Goal: Task Accomplishment & Management: Complete application form

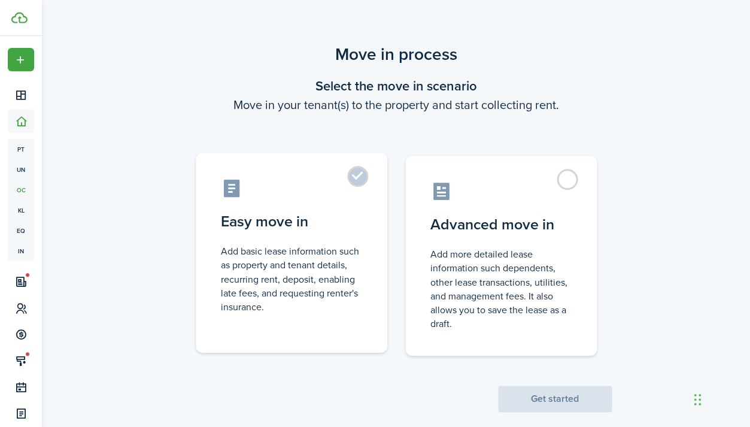
click at [342, 230] on control-radio-card-title "Easy move in" at bounding box center [291, 222] width 141 height 22
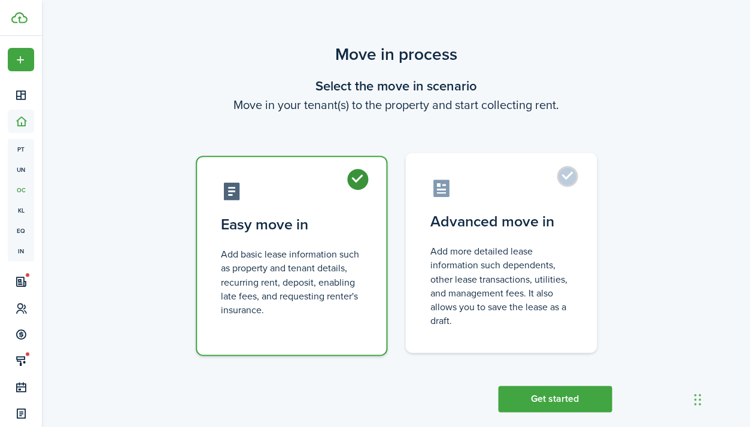
click at [504, 217] on control-radio-card-title "Advanced move in" at bounding box center [500, 222] width 141 height 22
radio input "false"
radio input "true"
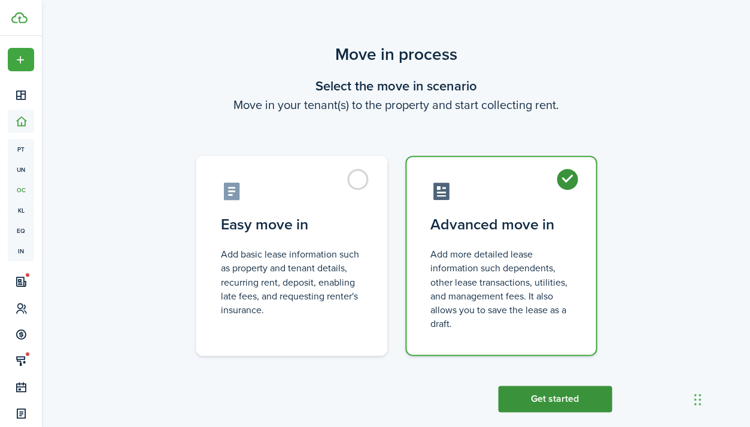
click at [550, 398] on button "Get started" at bounding box center [555, 398] width 114 height 26
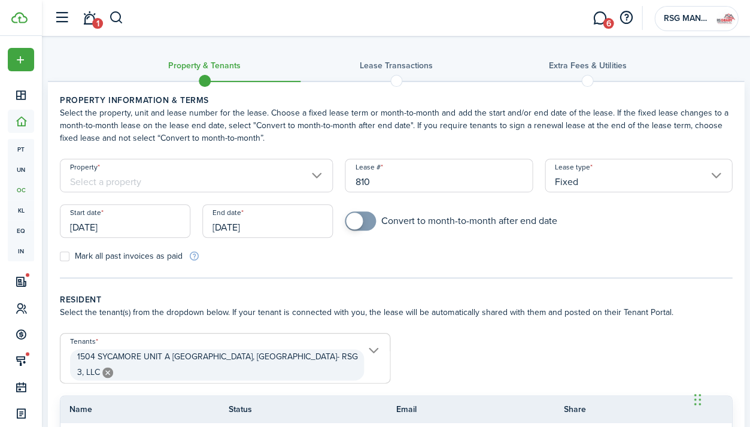
click at [398, 194] on div "Lease # 810" at bounding box center [438, 181] width 199 height 45
drag, startPoint x: 392, startPoint y: 183, endPoint x: 320, endPoint y: 183, distance: 72.4
click at [320, 183] on form "Property Lease # 810 Lease type Fixed Start date [DATE] End date [DATE] Convert…" at bounding box center [396, 211] width 684 height 104
type input "2"
click at [435, 268] on tc-wizard-step "Property information & terms Select the property, unit and lease number for the…" at bounding box center [396, 186] width 672 height 184
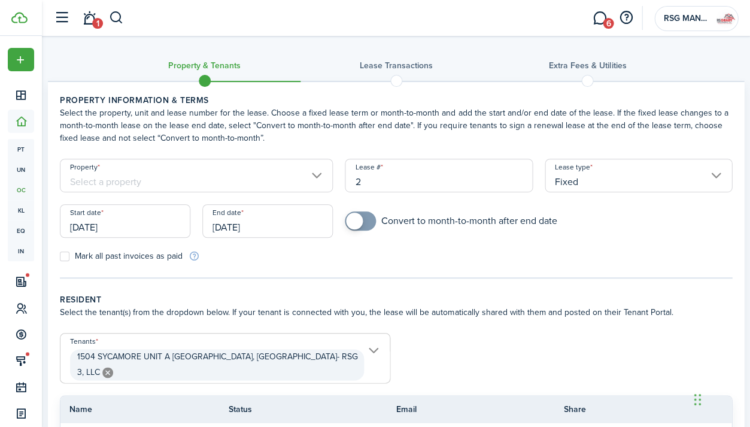
click at [605, 183] on input "Fixed" at bounding box center [637, 176] width 187 height 34
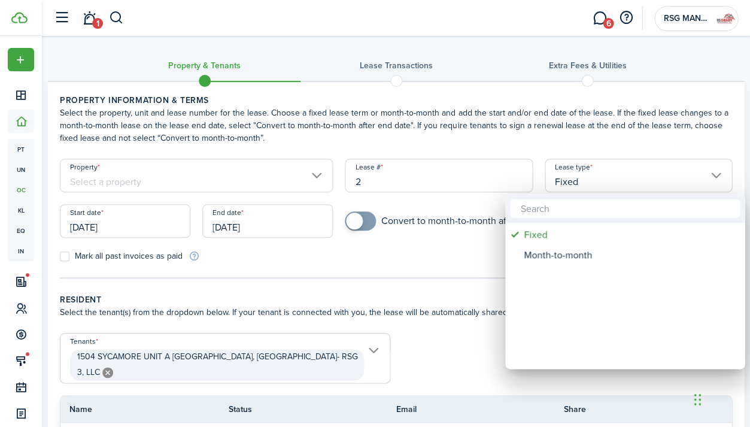
click at [605, 183] on div at bounding box center [374, 213] width 941 height 618
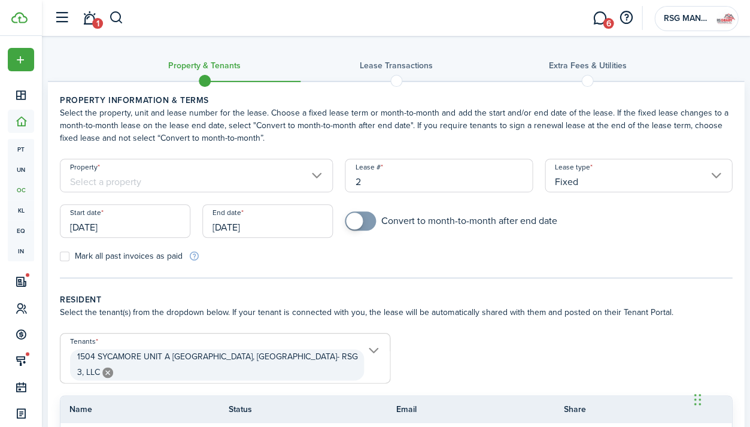
click at [136, 226] on input "[DATE]" at bounding box center [125, 221] width 130 height 34
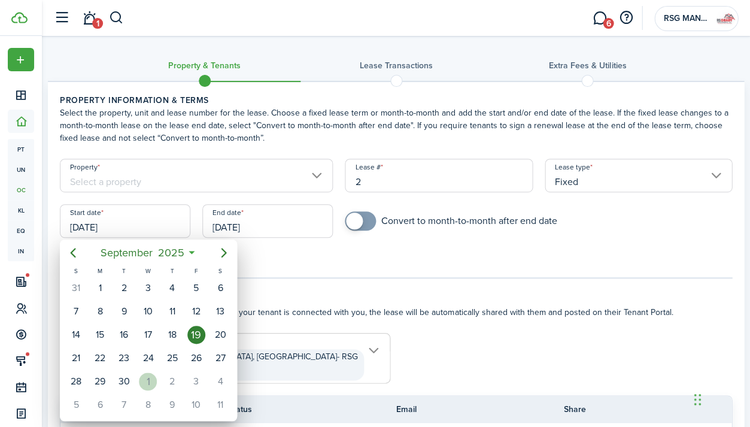
click at [145, 380] on div "1" at bounding box center [148, 381] width 18 height 18
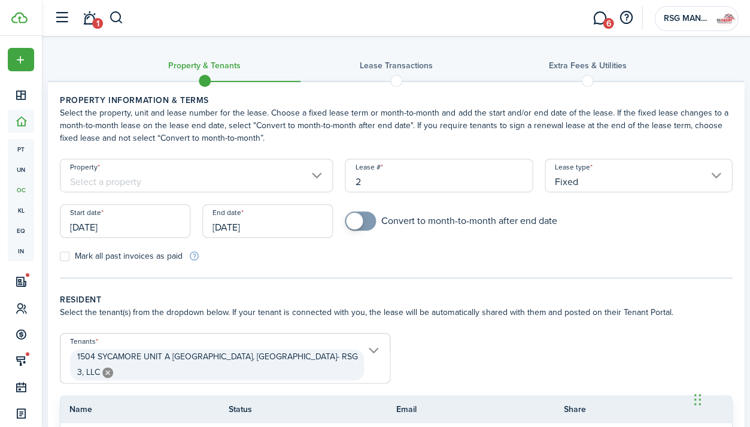
type input "[DATE]"
click at [233, 223] on input "[DATE]" at bounding box center [267, 221] width 130 height 34
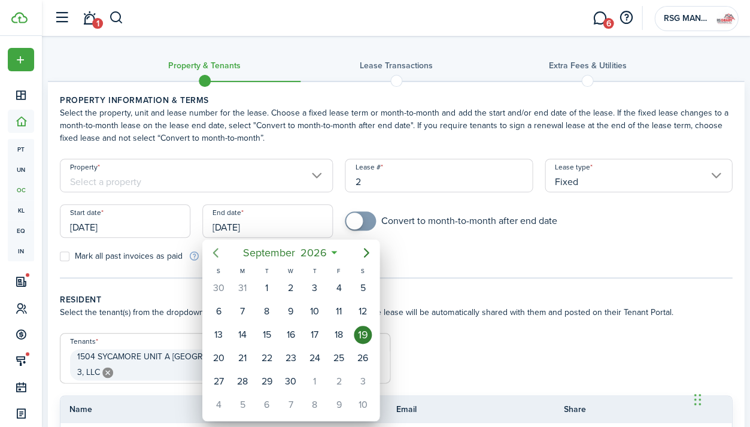
click at [217, 251] on icon "Previous page" at bounding box center [215, 252] width 14 height 14
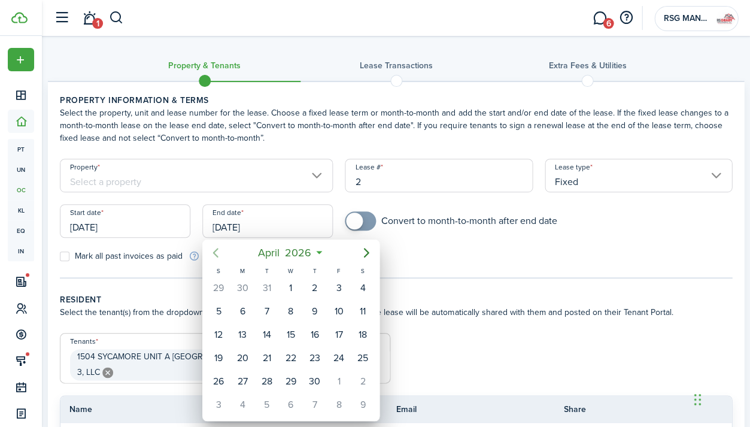
click at [217, 251] on icon "Previous page" at bounding box center [215, 252] width 14 height 14
click at [263, 373] on div "31" at bounding box center [266, 381] width 18 height 18
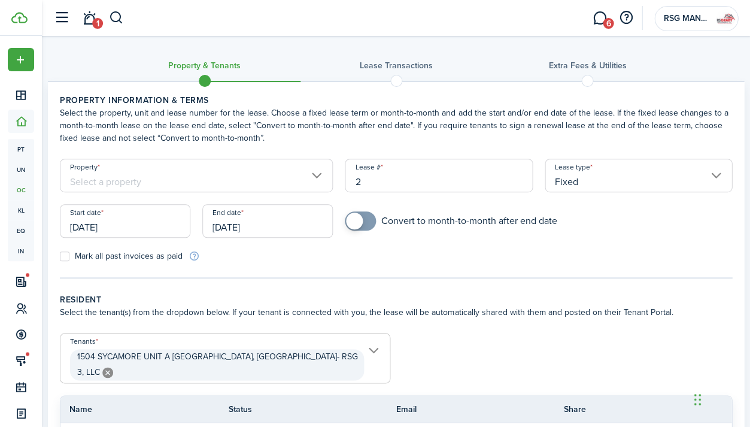
type input "[DATE]"
click at [434, 269] on tc-wizard-step "Property information & terms Select the property, unit and lease number for the…" at bounding box center [396, 186] width 672 height 184
click at [503, 269] on tc-wizard-step "Property information & terms Select the property, unit and lease number for the…" at bounding box center [396, 186] width 672 height 184
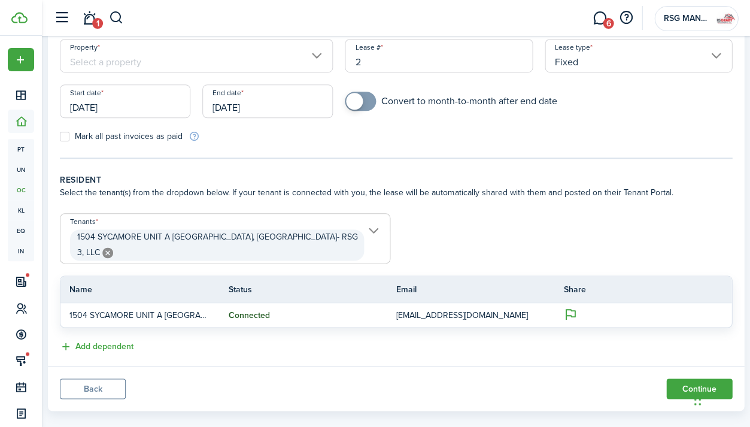
scroll to position [119, 0]
click at [679, 379] on button "Continue" at bounding box center [699, 389] width 66 height 20
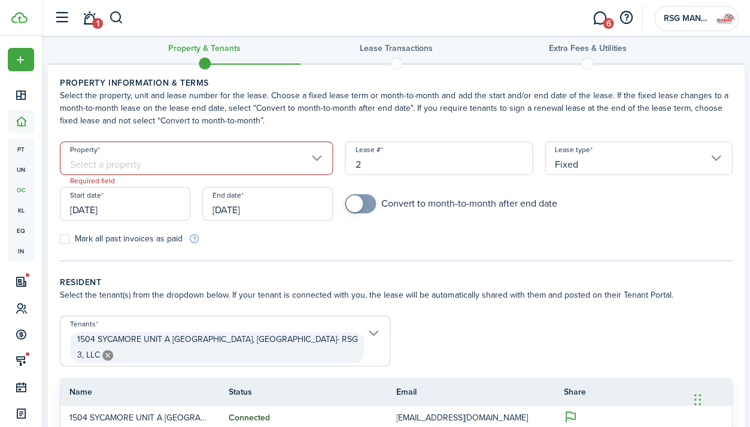
scroll to position [0, 0]
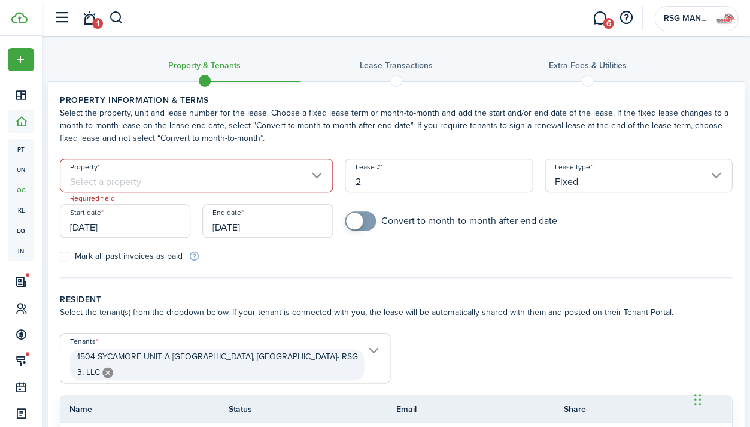
click at [256, 163] on input "Property" at bounding box center [196, 176] width 273 height 34
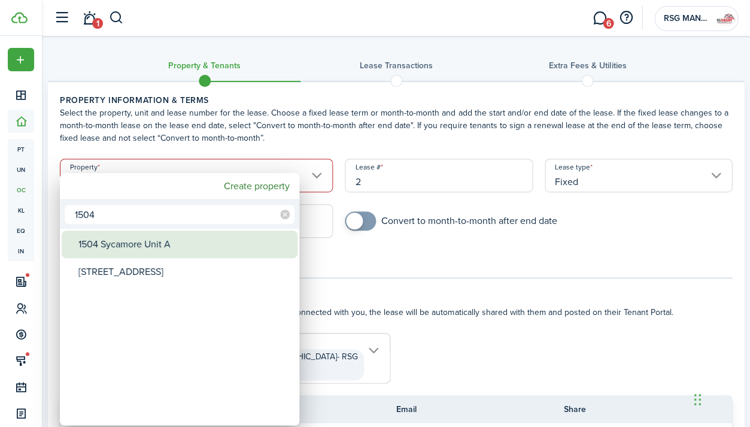
type input "1504"
click at [244, 245] on div "1504 Sycamore Unit A" at bounding box center [184, 244] width 212 height 28
type input "1504 Sycamore Unit A"
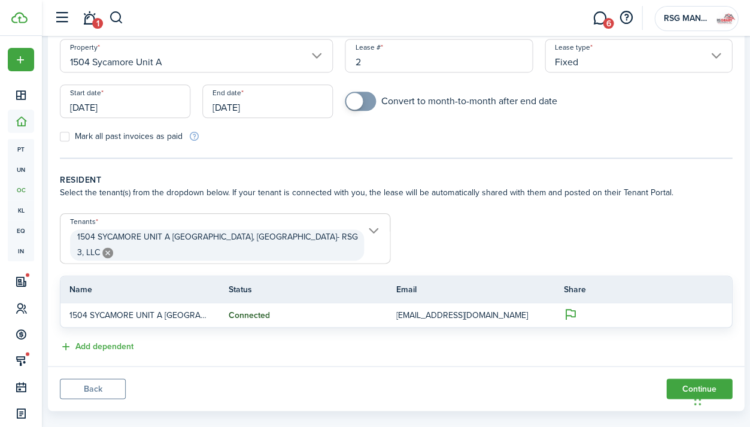
scroll to position [119, 0]
click at [676, 379] on button "Continue" at bounding box center [699, 389] width 66 height 20
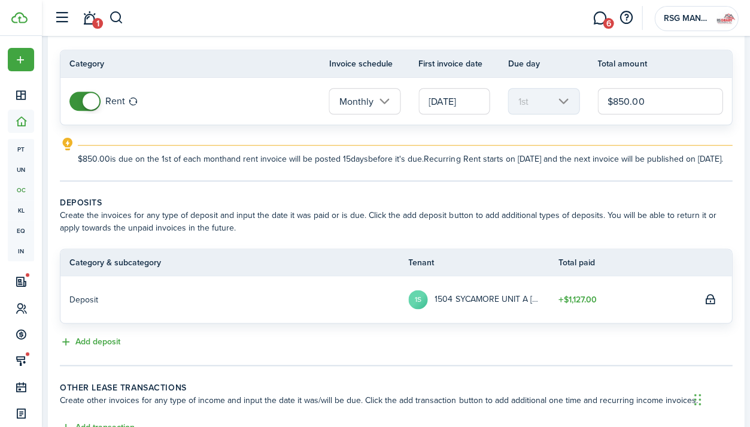
scroll to position [98, 0]
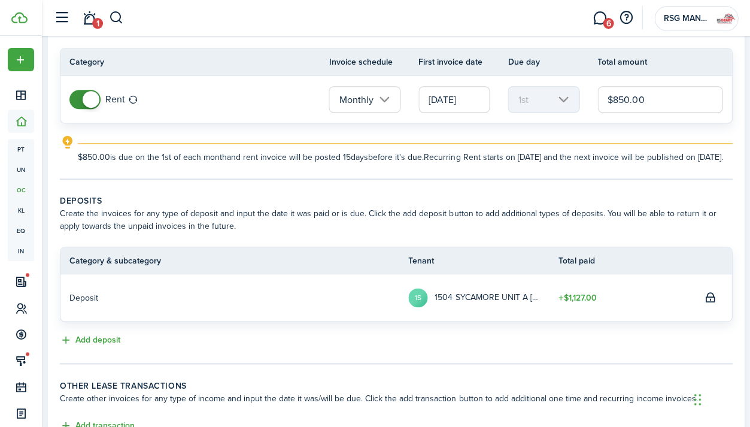
drag, startPoint x: 652, startPoint y: 102, endPoint x: 594, endPoint y: 101, distance: 58.1
click at [594, 101] on tr "Rent Monthly [DATE] 1st $850.00" at bounding box center [395, 99] width 671 height 47
type input "$875.00"
click at [679, 180] on tc-wizard-step "Recurring rent You can enable the automatic lease rent invoicing. The first inv…" at bounding box center [396, 88] width 672 height 184
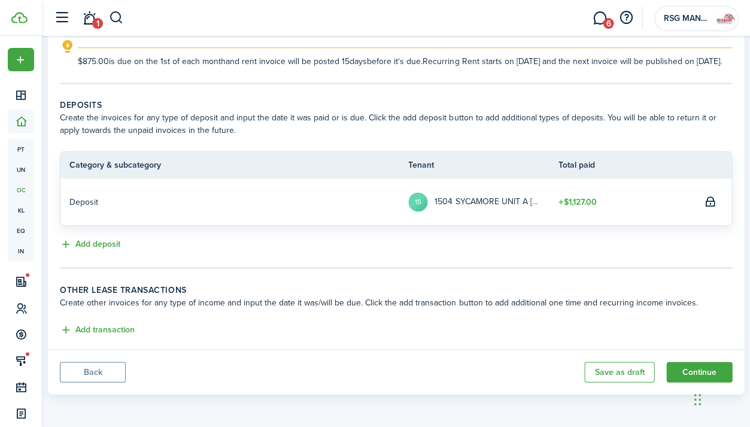
scroll to position [199, 0]
click at [111, 251] on button "Add deposit" at bounding box center [90, 245] width 60 height 14
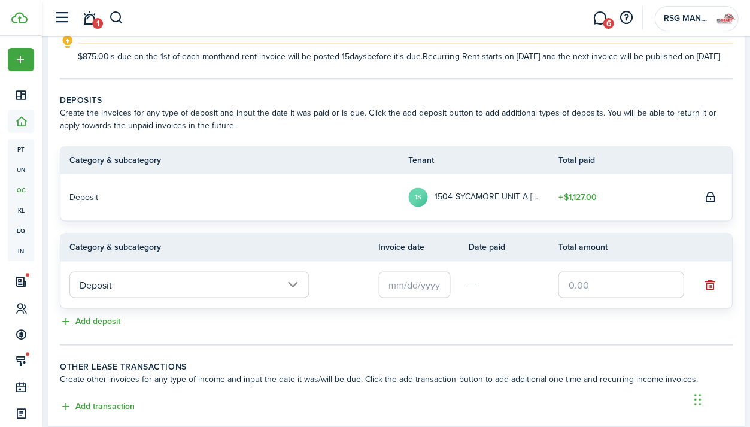
click at [431, 297] on input "text" at bounding box center [414, 284] width 72 height 26
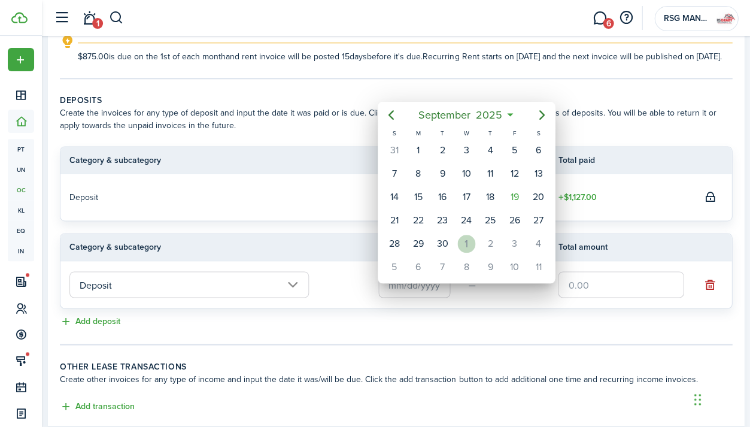
click at [468, 235] on div "1" at bounding box center [466, 244] width 18 height 18
type input "[DATE]"
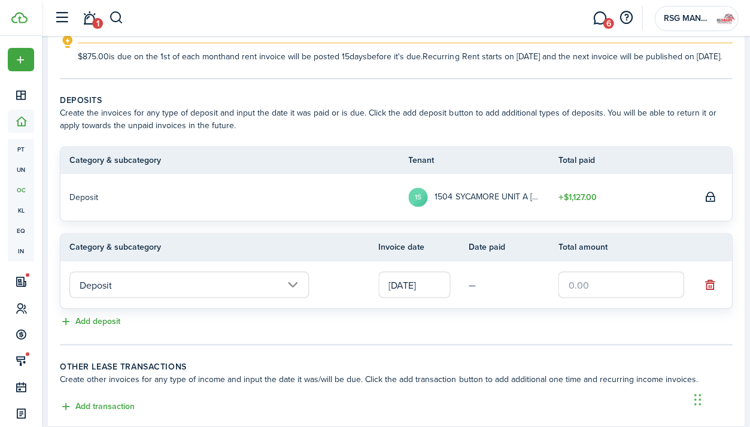
click at [582, 296] on input "text" at bounding box center [621, 284] width 126 height 26
type input "$875.00"
click at [623, 328] on div "Add deposit" at bounding box center [396, 321] width 672 height 14
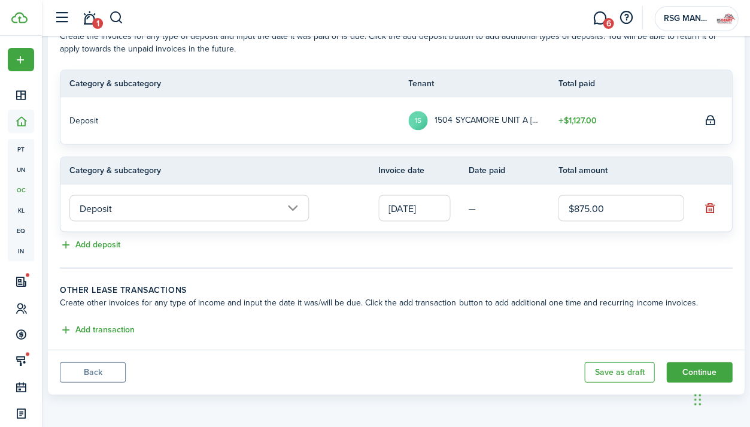
scroll to position [285, 0]
click at [678, 373] on button "Continue" at bounding box center [699, 371] width 66 height 20
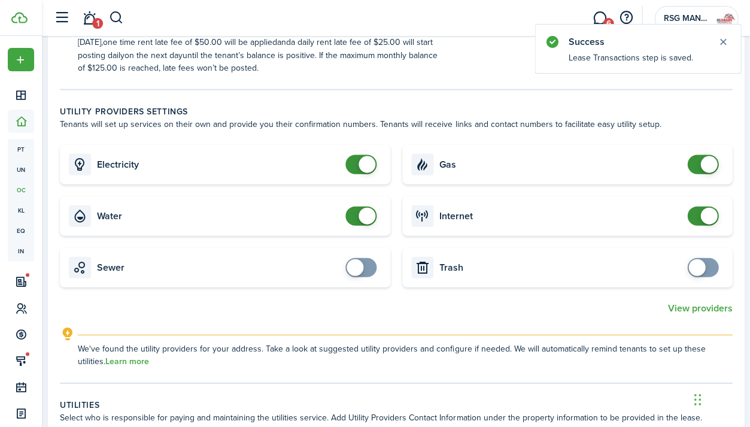
scroll to position [403, 0]
checkbox input "false"
click at [369, 163] on span at bounding box center [366, 164] width 17 height 17
checkbox input "false"
click at [360, 211] on span at bounding box center [366, 215] width 17 height 17
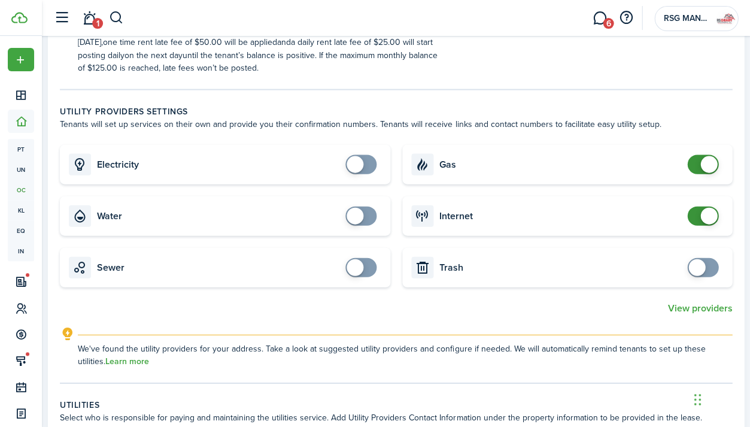
checkbox input "false"
click at [697, 161] on span at bounding box center [702, 163] width 12 height 19
checkbox input "false"
click at [700, 211] on span at bounding box center [708, 215] width 17 height 17
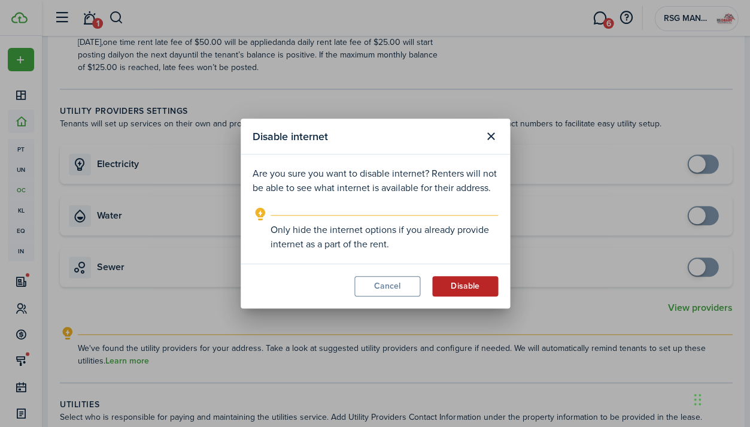
click at [475, 282] on button "Disable" at bounding box center [465, 286] width 66 height 20
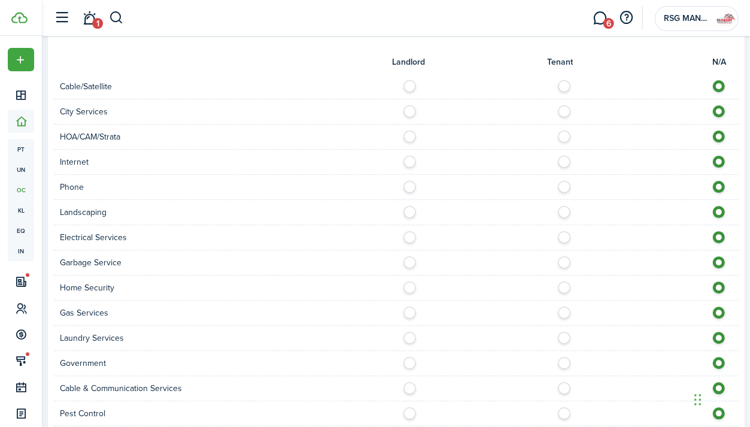
scroll to position [729, 0]
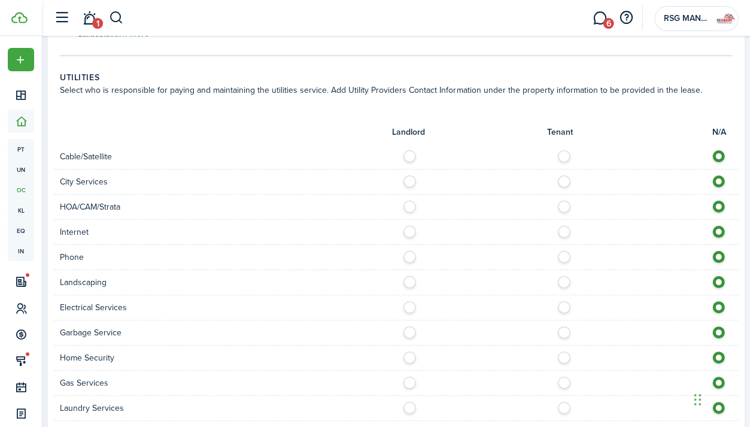
click at [568, 154] on label at bounding box center [566, 153] width 21 height 6
radio input "true"
click at [406, 178] on label at bounding box center [412, 178] width 21 height 6
radio input "true"
click at [562, 229] on label at bounding box center [566, 229] width 21 height 6
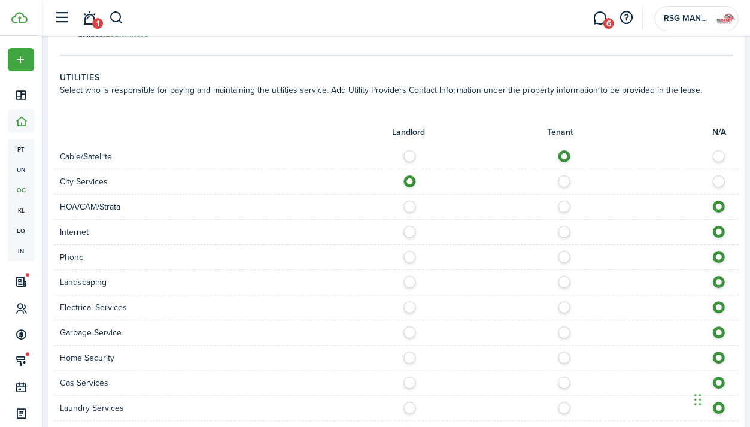
radio input "true"
click at [561, 254] on label at bounding box center [566, 254] width 21 height 6
radio input "true"
click at [407, 276] on label at bounding box center [412, 279] width 21 height 6
radio input "true"
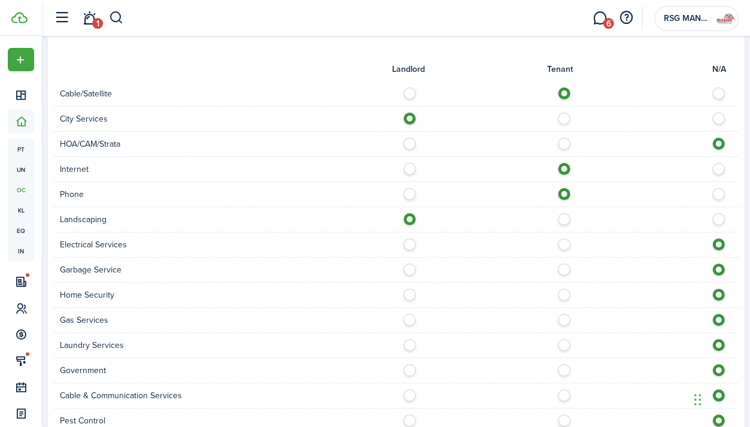
scroll to position [828, 0]
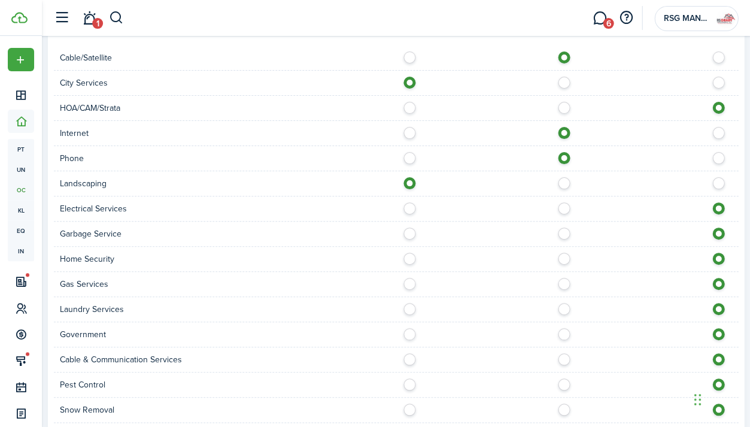
click at [408, 205] on label at bounding box center [412, 205] width 21 height 6
radio input "true"
click at [406, 227] on label at bounding box center [412, 230] width 21 height 6
radio input "true"
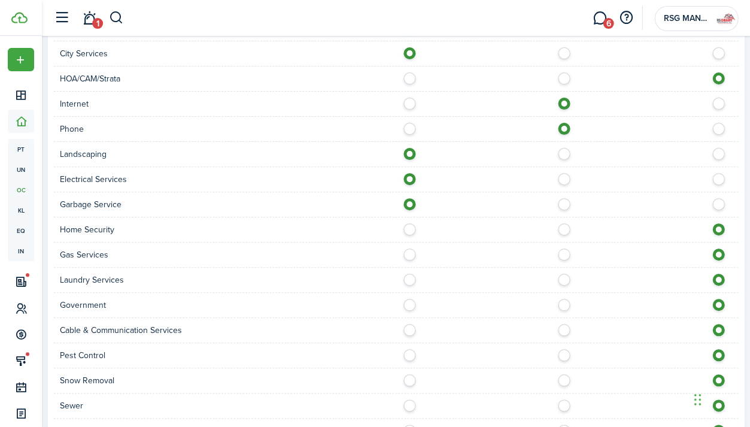
scroll to position [863, 0]
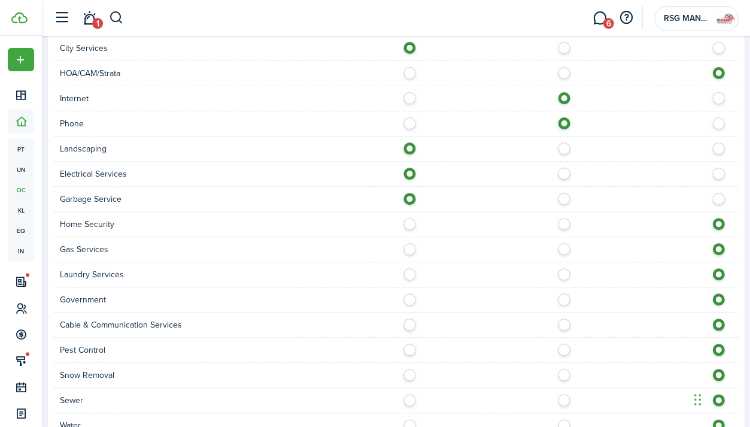
click at [562, 224] on label at bounding box center [566, 221] width 21 height 6
radio input "true"
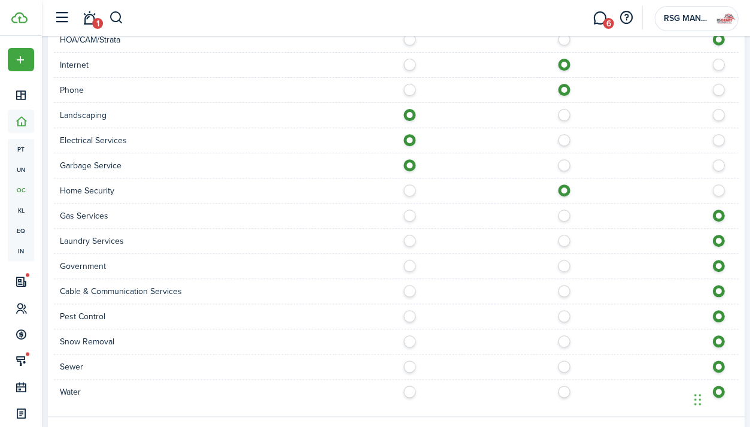
scroll to position [907, 0]
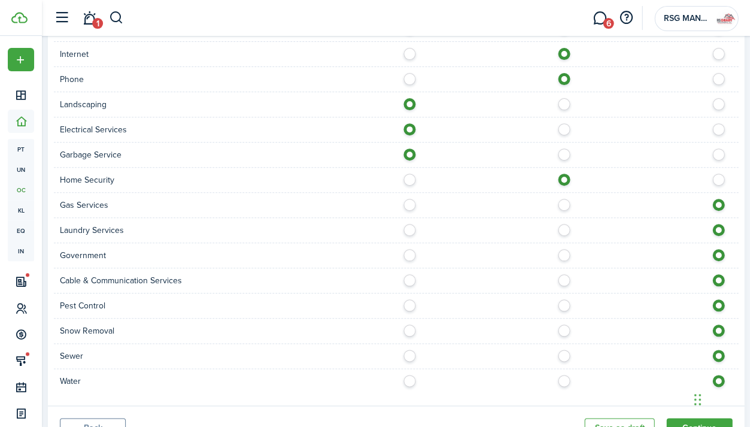
click at [412, 199] on label at bounding box center [412, 202] width 21 height 6
click at [719, 199] on label at bounding box center [721, 202] width 21 height 6
radio input "false"
radio input "true"
click at [558, 225] on label at bounding box center [566, 227] width 21 height 6
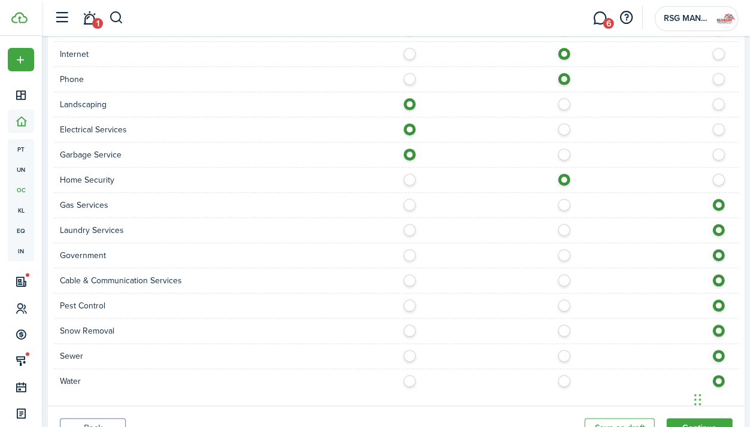
radio input "true"
click at [562, 274] on label at bounding box center [566, 277] width 21 height 6
radio input "true"
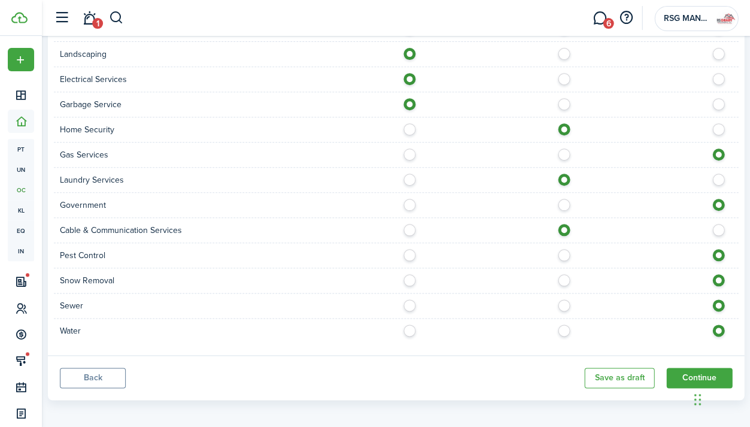
scroll to position [957, 0]
click at [412, 249] on label at bounding box center [412, 252] width 21 height 6
radio input "true"
click at [563, 275] on label at bounding box center [566, 277] width 21 height 6
radio input "true"
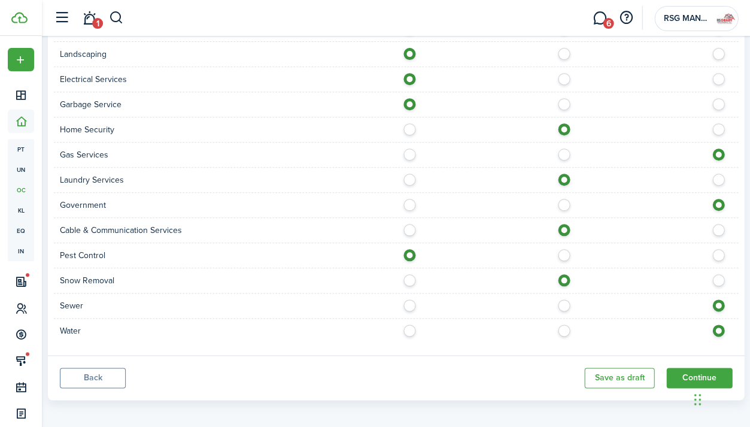
click at [406, 305] on label at bounding box center [412, 302] width 21 height 6
radio input "true"
click at [406, 324] on label at bounding box center [412, 327] width 21 height 6
radio input "true"
click at [686, 373] on button "Continue" at bounding box center [699, 377] width 66 height 20
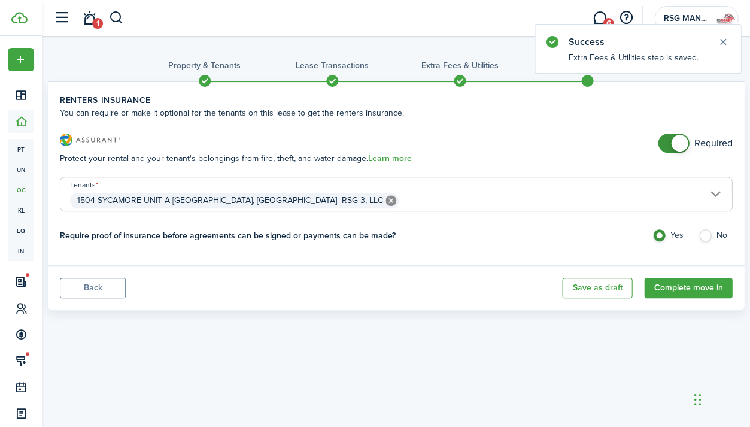
checkbox input "false"
click at [669, 148] on span at bounding box center [673, 142] width 12 height 19
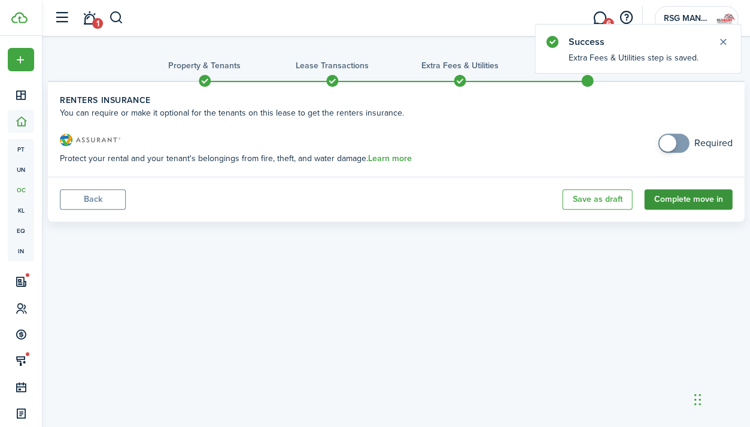
click at [695, 200] on button "Complete move in" at bounding box center [688, 199] width 88 height 20
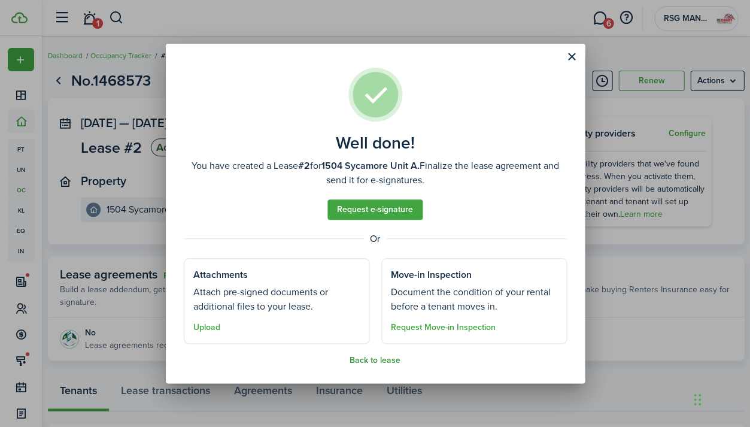
click at [385, 360] on button "Back to lease" at bounding box center [374, 360] width 51 height 10
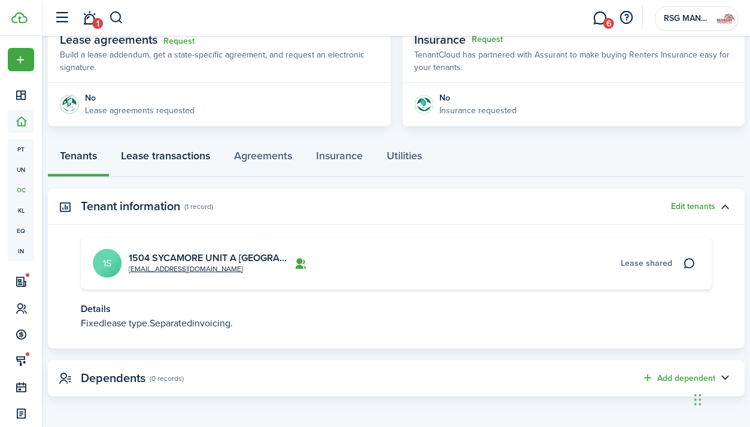
scroll to position [234, 0]
click at [194, 253] on link "1504 SYCAMORE UNIT A [GEOGRAPHIC_DATA], [GEOGRAPHIC_DATA]- RSG 3, LLC" at bounding box center [306, 258] width 355 height 14
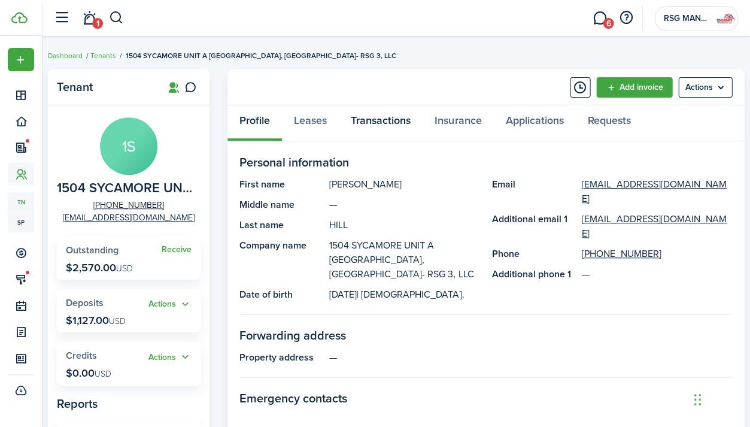
click at [394, 115] on link "Transactions" at bounding box center [381, 123] width 84 height 36
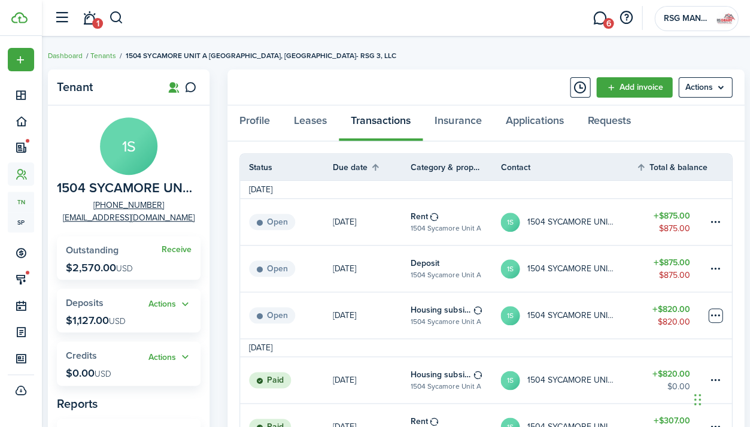
click at [711, 315] on table-menu-btn-icon at bounding box center [715, 315] width 14 height 14
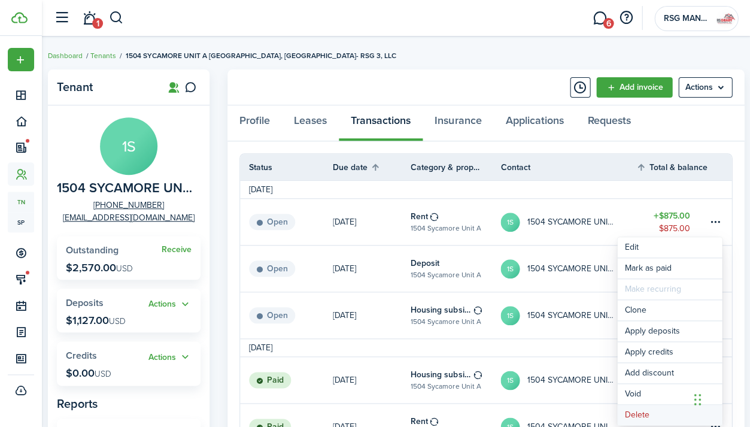
click at [638, 416] on button "Delete" at bounding box center [669, 414] width 105 height 20
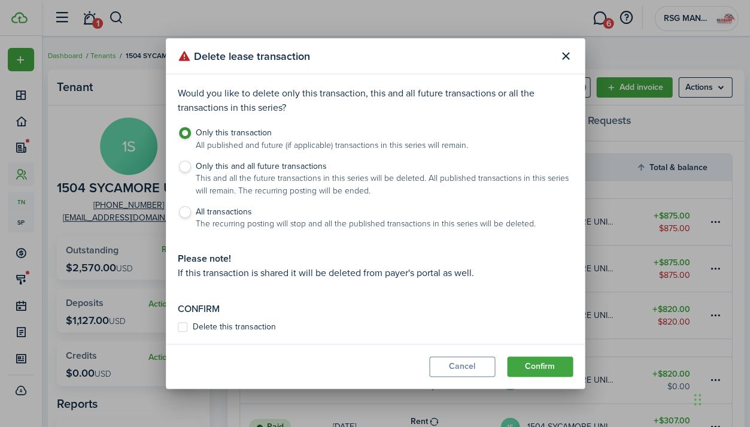
click at [212, 327] on label "Delete this transaction" at bounding box center [227, 327] width 98 height 10
click at [178, 327] on input "Delete this transaction" at bounding box center [177, 326] width 1 height 1
checkbox input "true"
click at [558, 366] on button "Confirm" at bounding box center [540, 366] width 66 height 20
